Goal: Check status: Check status

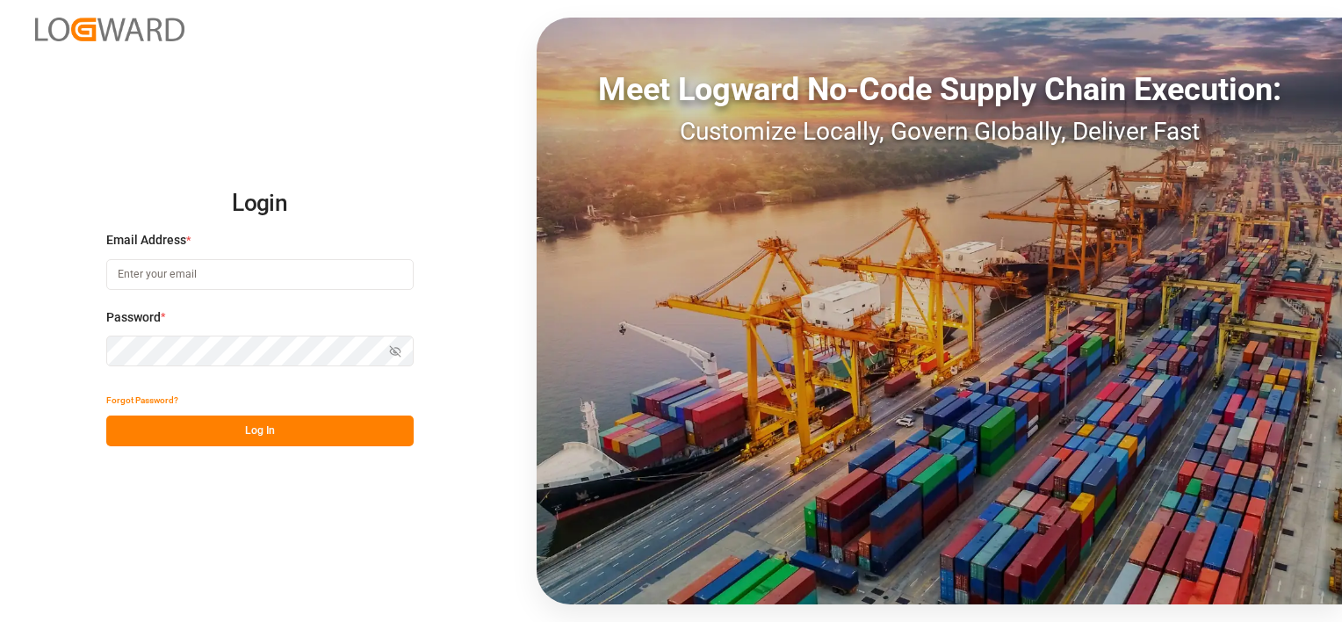
type input "[EMAIL_ADDRESS][PERSON_NAME][DOMAIN_NAME]"
click at [264, 418] on button "Log In" at bounding box center [259, 430] width 307 height 31
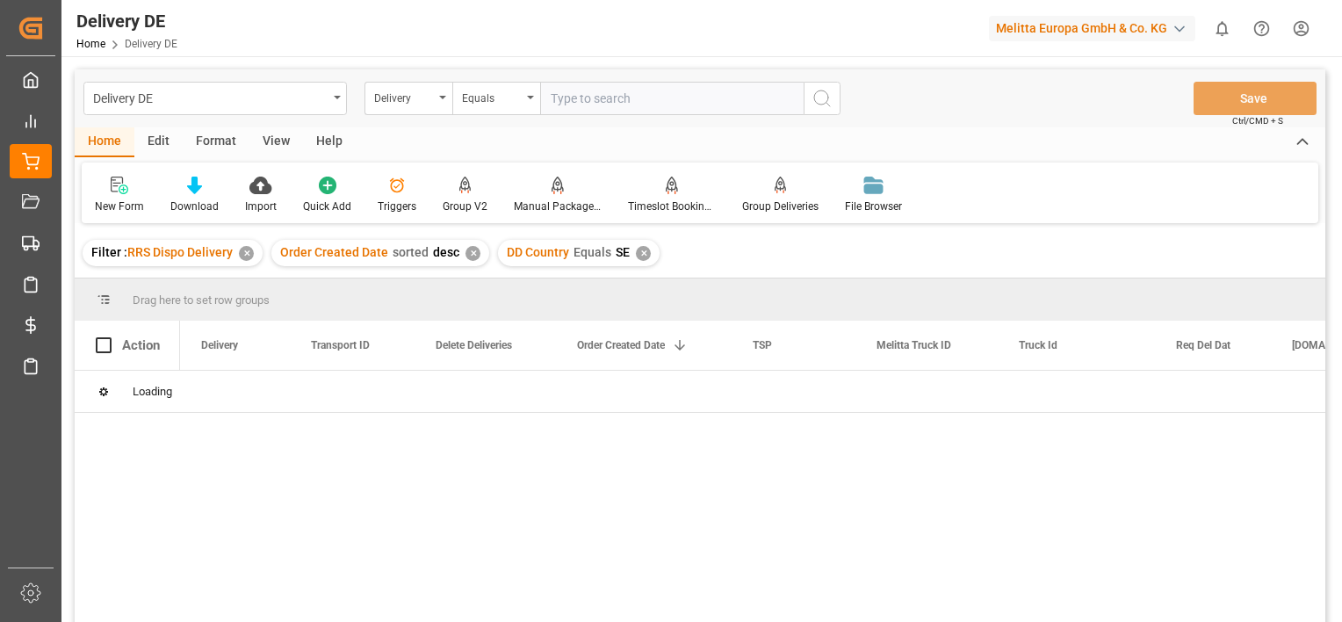
click at [246, 256] on div "✕" at bounding box center [246, 253] width 15 height 15
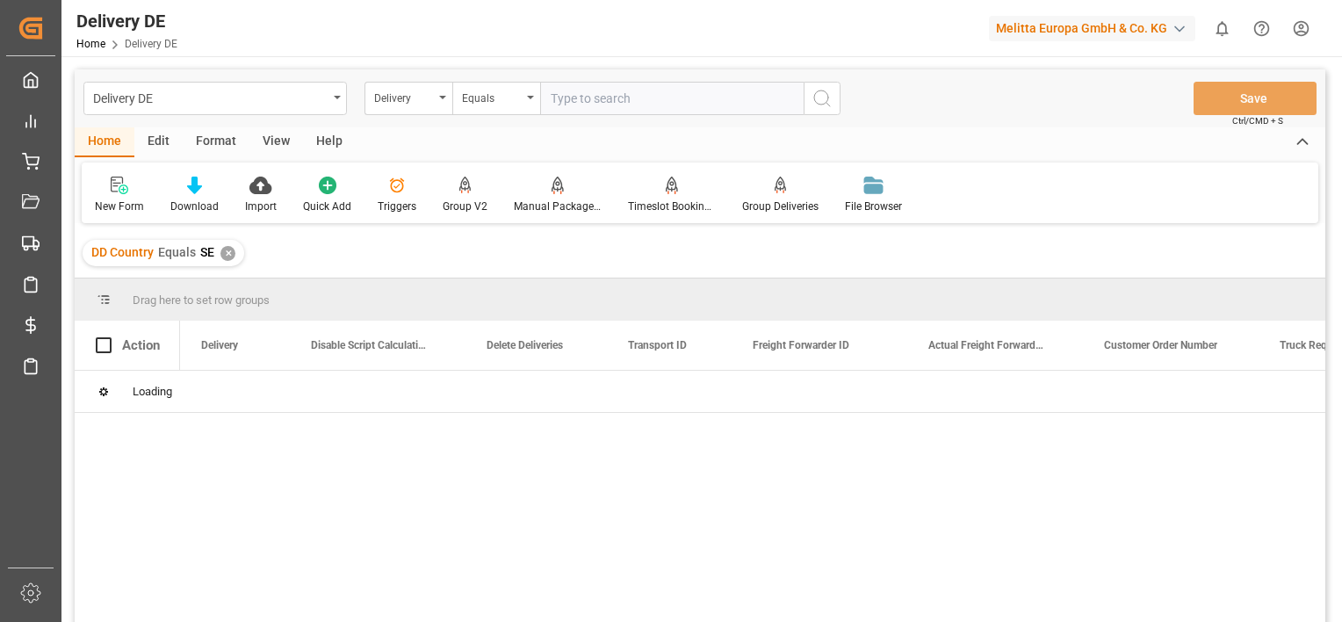
click at [225, 252] on div "✕" at bounding box center [227, 253] width 15 height 15
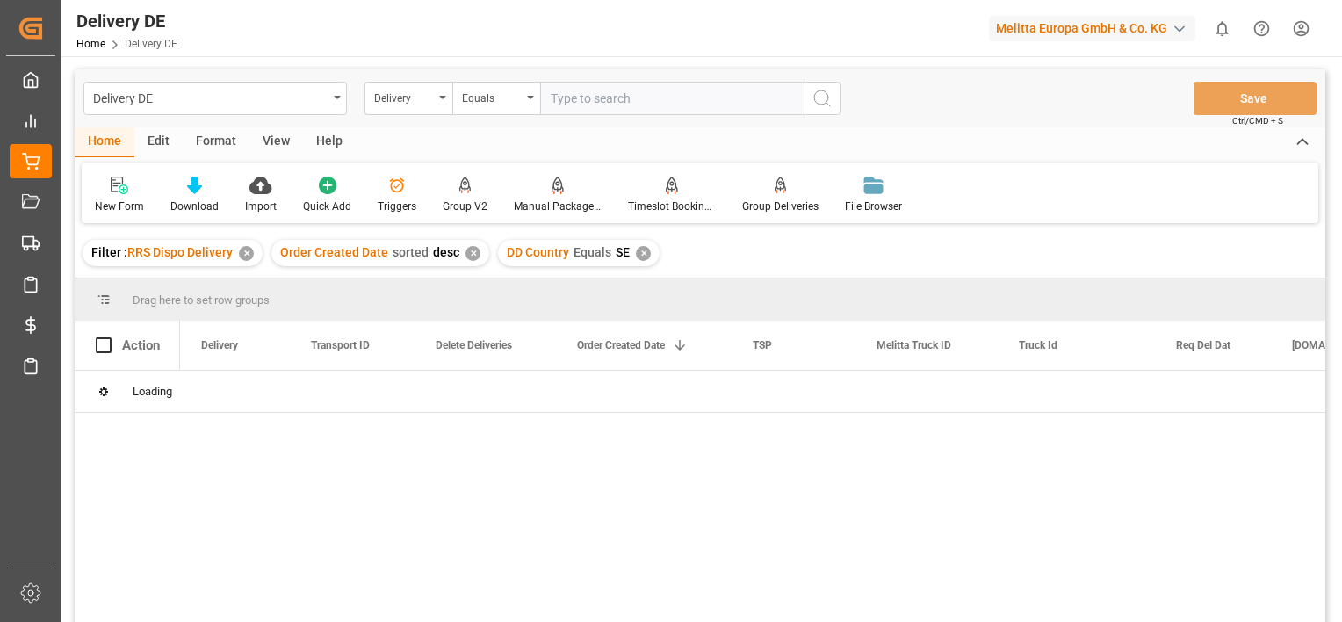
click at [248, 256] on div "✕" at bounding box center [246, 253] width 15 height 15
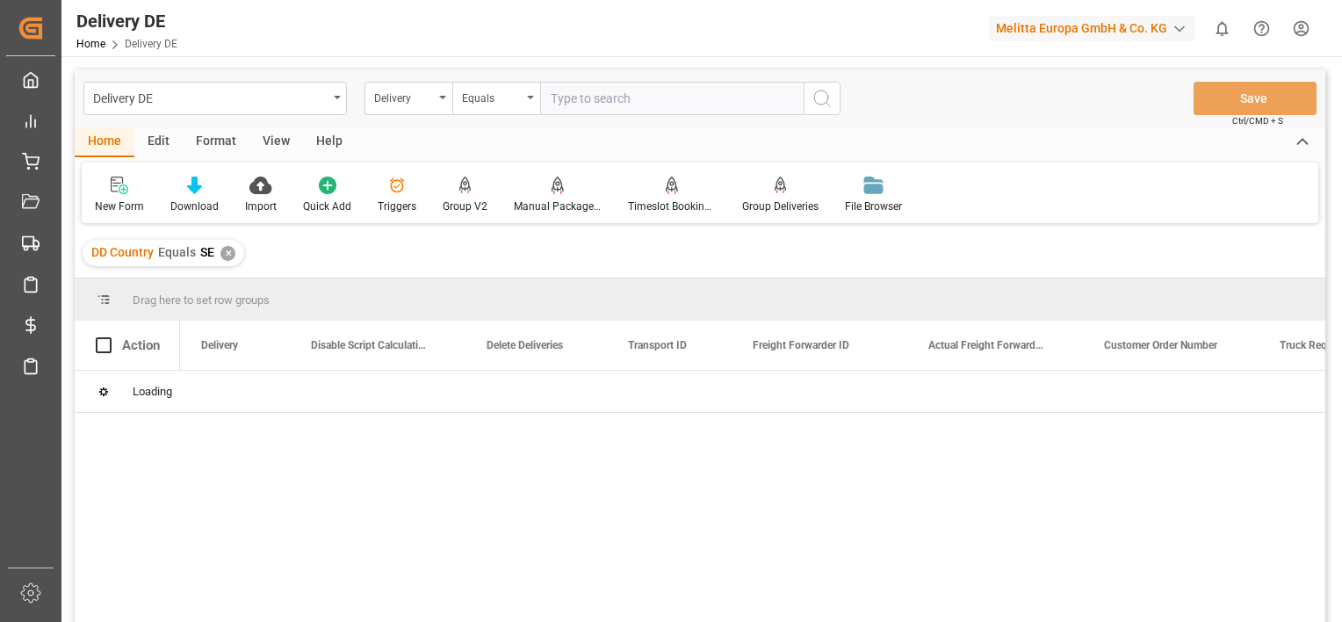
click at [226, 256] on div "✕" at bounding box center [227, 253] width 15 height 15
